Goal: Navigation & Orientation: Find specific page/section

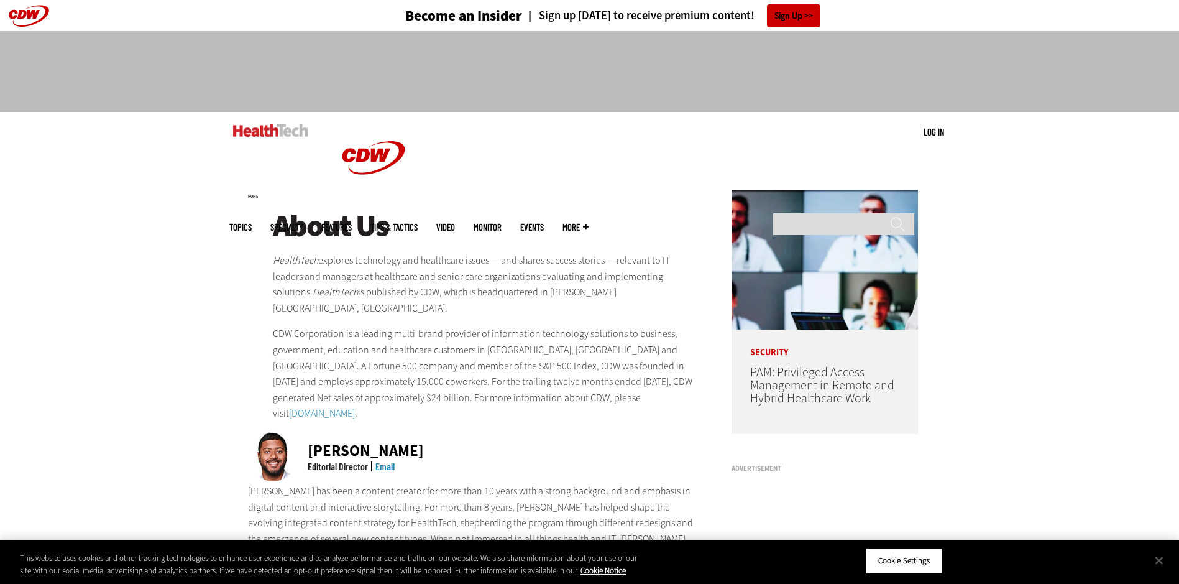
click at [263, 133] on img at bounding box center [270, 130] width 75 height 12
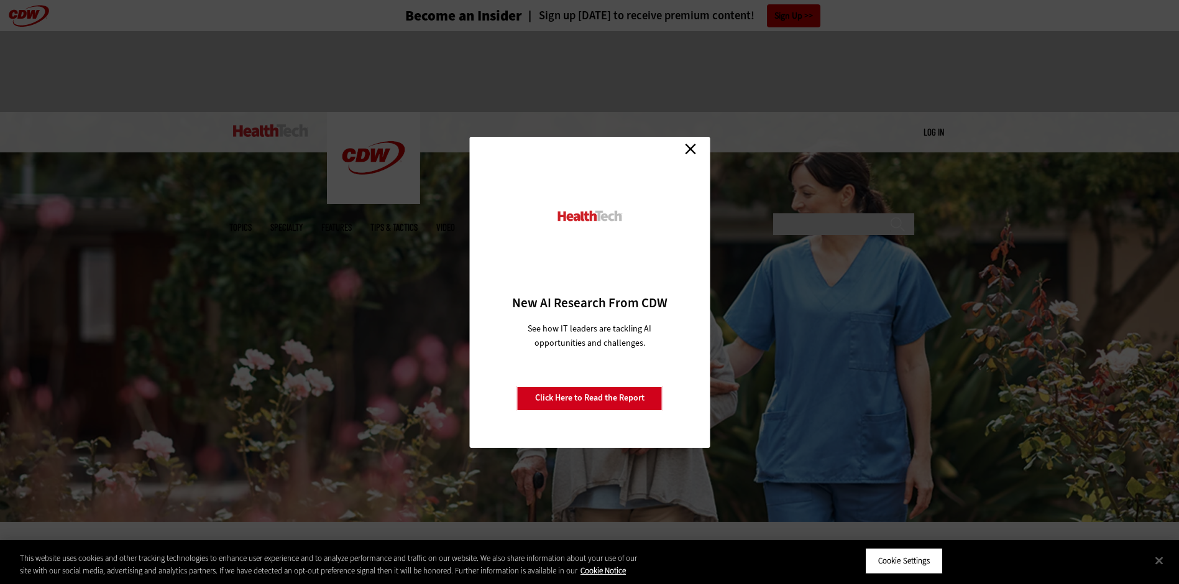
click at [686, 144] on link "Close" at bounding box center [690, 149] width 19 height 19
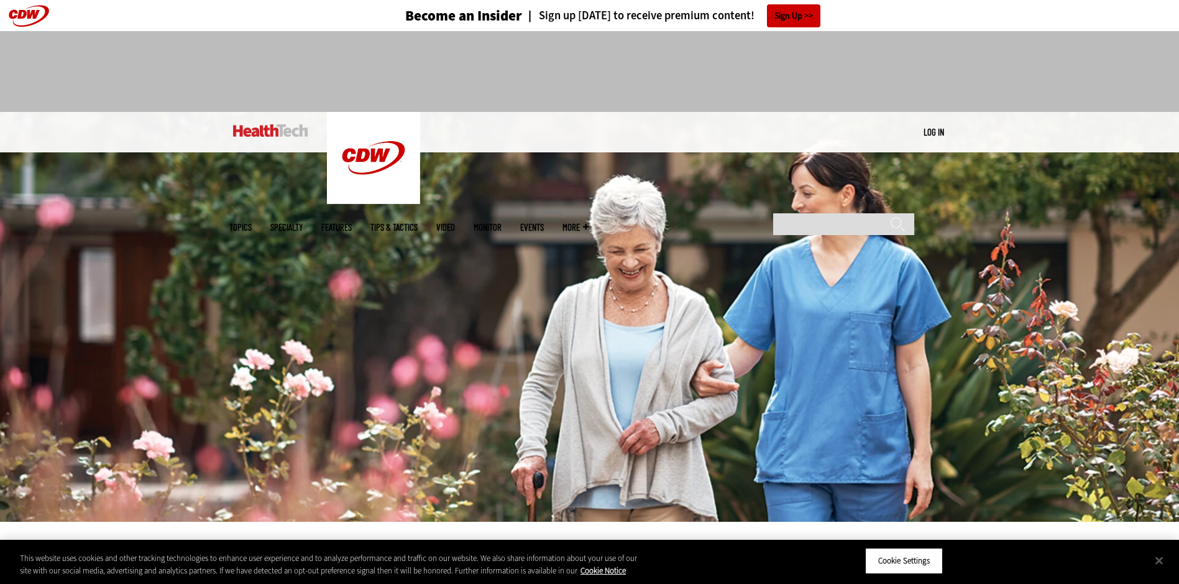
scroll to position [249, 0]
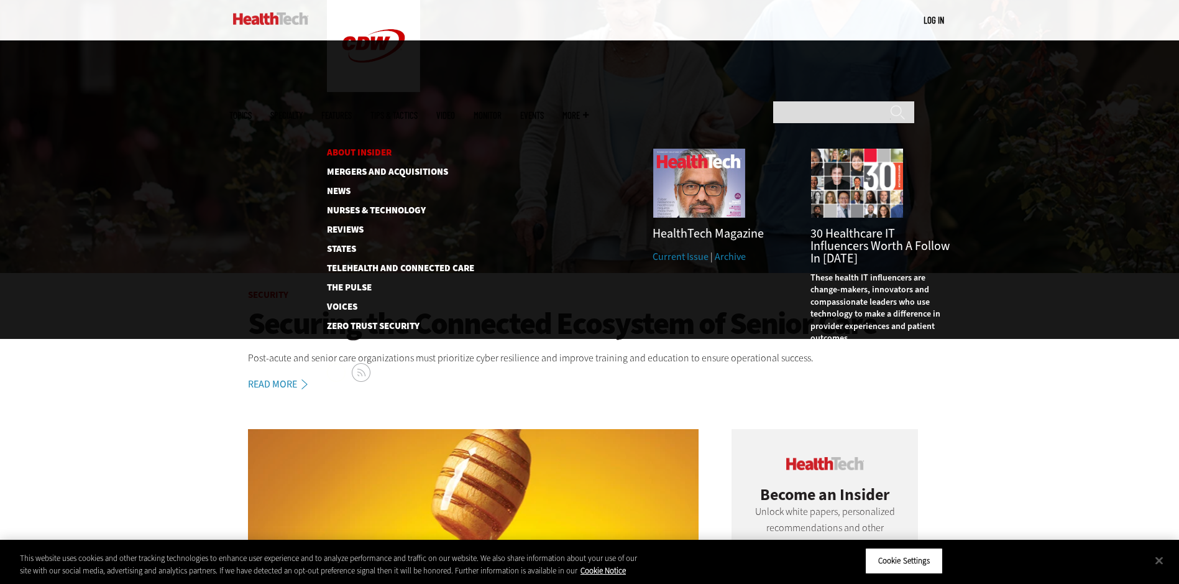
click at [369, 148] on link "About Insider" at bounding box center [390, 152] width 127 height 9
